Goal: Navigation & Orientation: Understand site structure

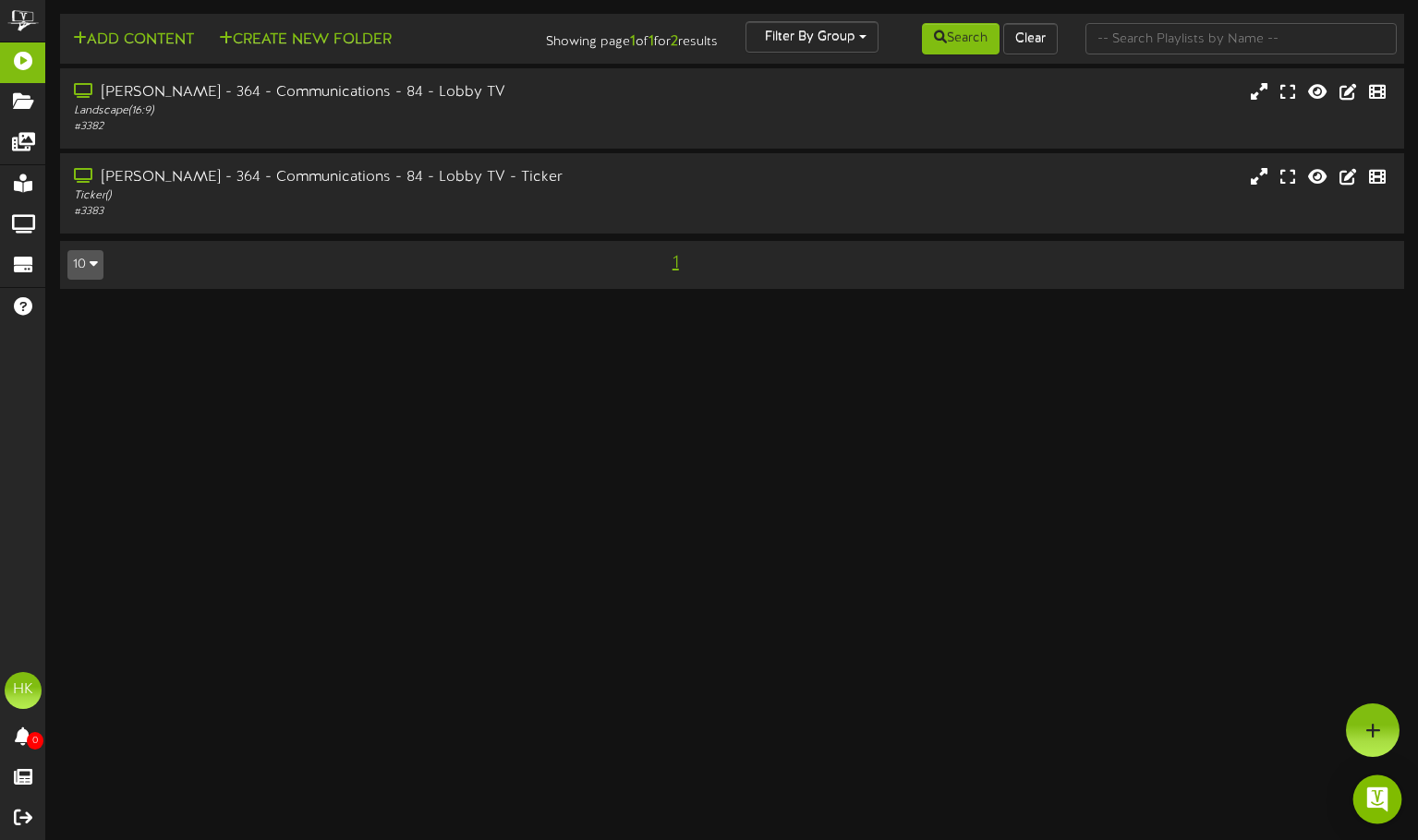
click at [1385, 793] on img "Open Intercom Messenger" at bounding box center [1378, 800] width 24 height 24
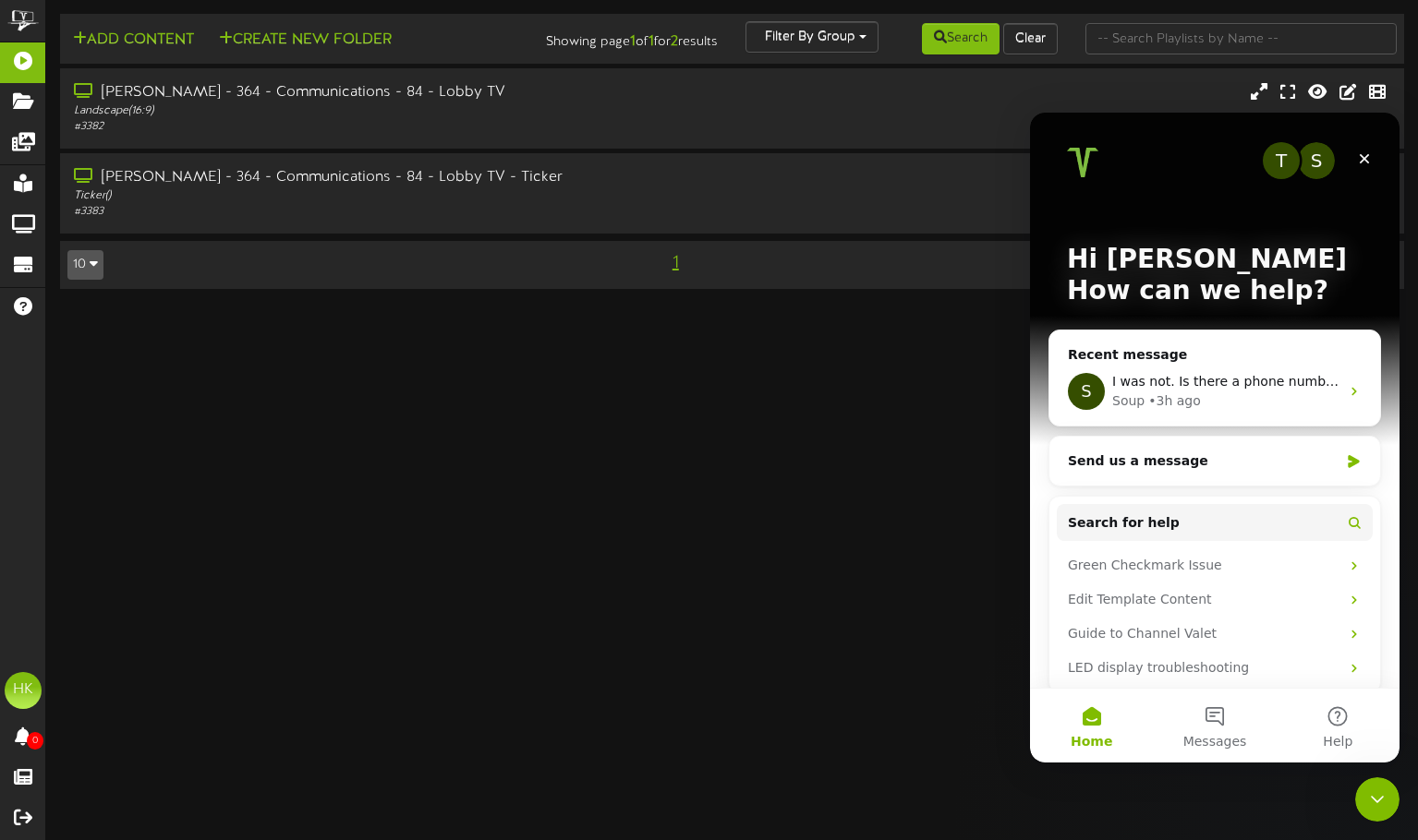
click at [1276, 154] on div "T" at bounding box center [1280, 160] width 37 height 37
click at [1364, 157] on icon "Close" at bounding box center [1364, 159] width 15 height 15
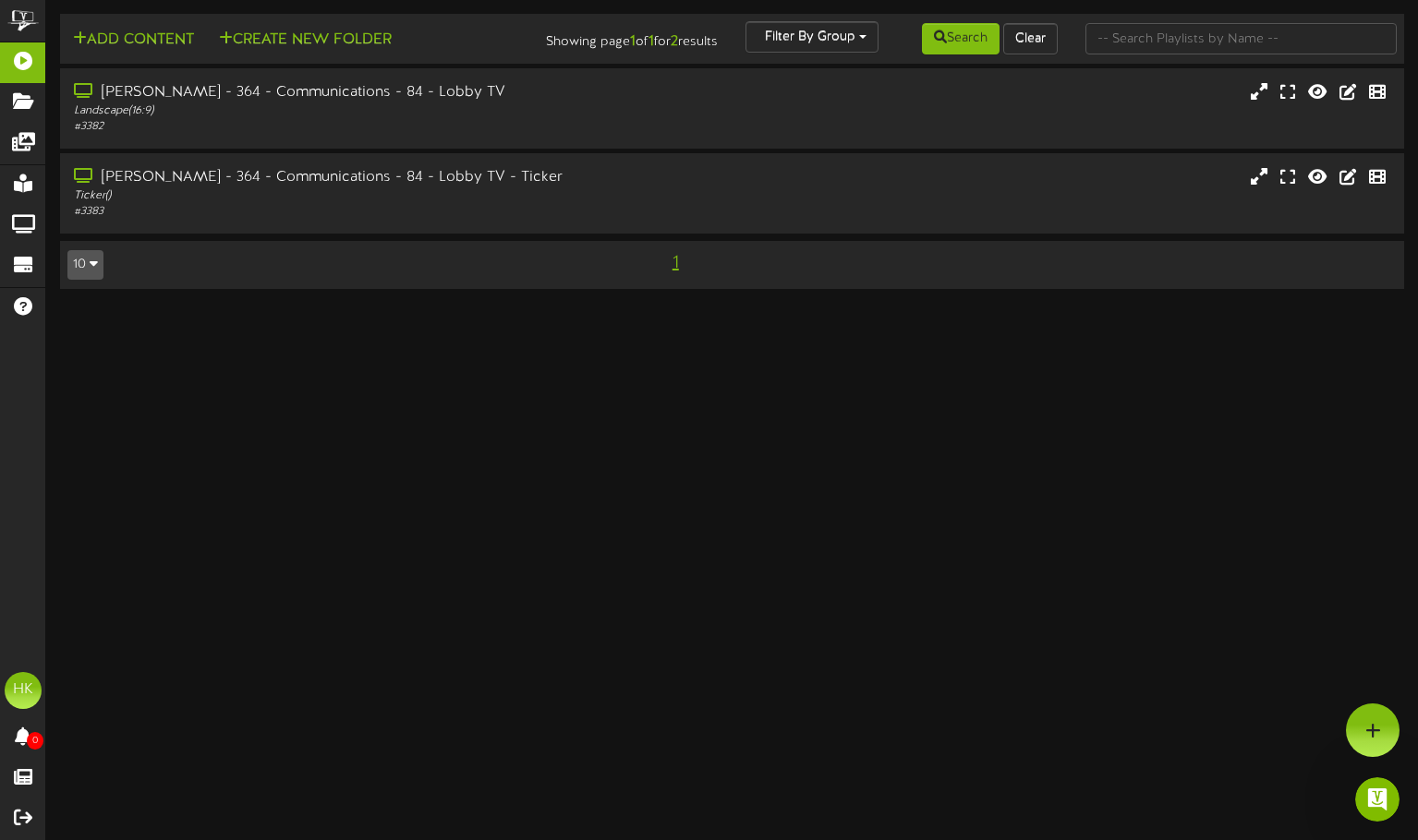
click at [1256, 307] on html "ChannelValet Playlists Folders Messages My Library Groups Devices Help HK Hanna…" at bounding box center [709, 153] width 1418 height 307
